Goal: Use online tool/utility: Utilize a website feature to perform a specific function

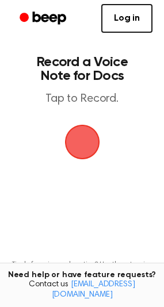
click at [90, 130] on span "button" at bounding box center [82, 142] width 32 height 32
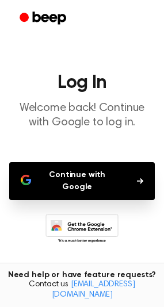
click at [106, 175] on button "Continue with Google" at bounding box center [81, 181] width 145 height 38
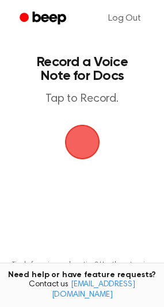
click at [87, 146] on span "button" at bounding box center [82, 142] width 32 height 32
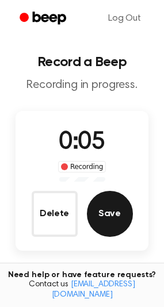
click at [118, 197] on button "Save" at bounding box center [110, 214] width 46 height 46
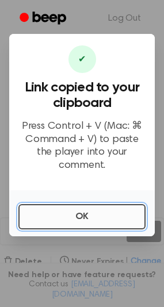
click at [103, 211] on button "OK" at bounding box center [81, 216] width 127 height 25
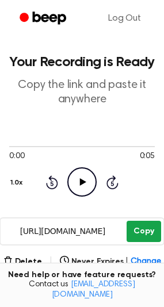
click at [148, 239] on button "Copy" at bounding box center [143, 230] width 34 height 21
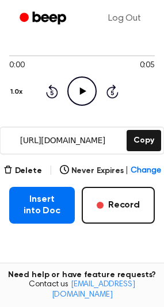
scroll to position [115, 0]
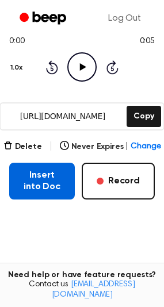
click at [57, 181] on button "Insert into Doc" at bounding box center [41, 180] width 65 height 37
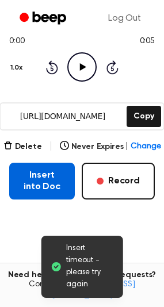
click at [53, 188] on button "Insert into Doc" at bounding box center [41, 180] width 65 height 37
